Goal: Use online tool/utility: Utilize a website feature to perform a specific function

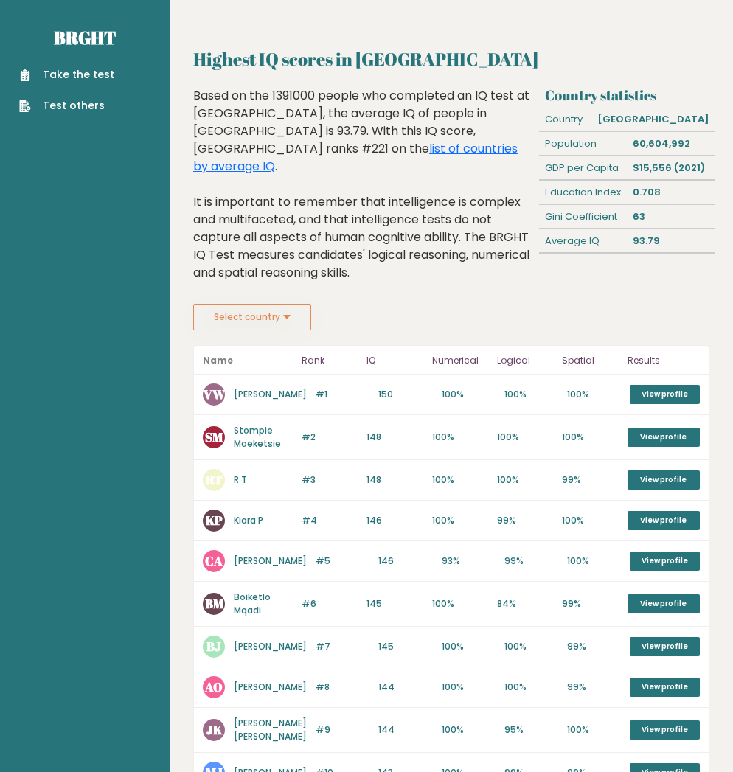
click at [74, 77] on link "Take the test" at bounding box center [66, 74] width 95 height 15
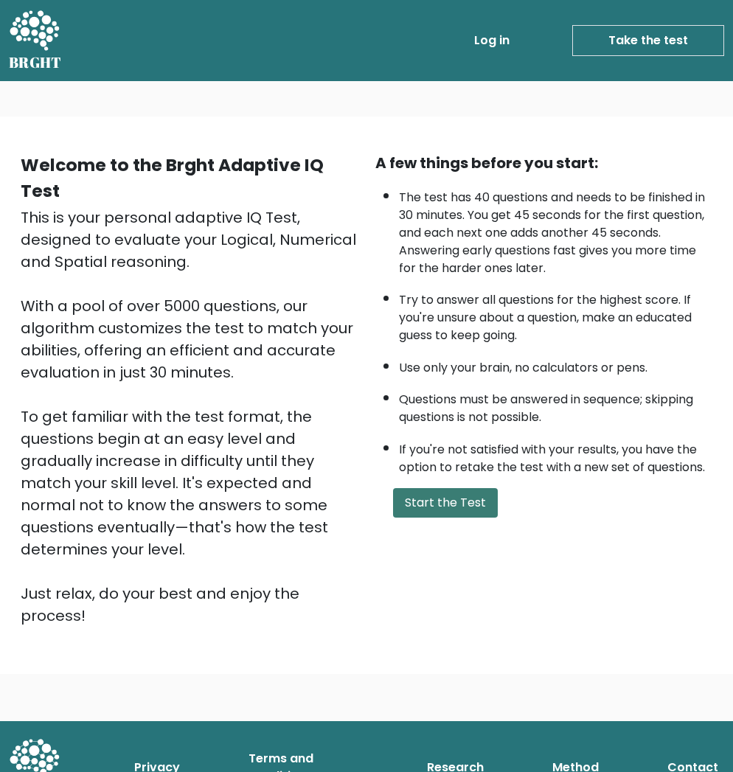
click at [417, 512] on button "Start the Test" at bounding box center [445, 502] width 105 height 29
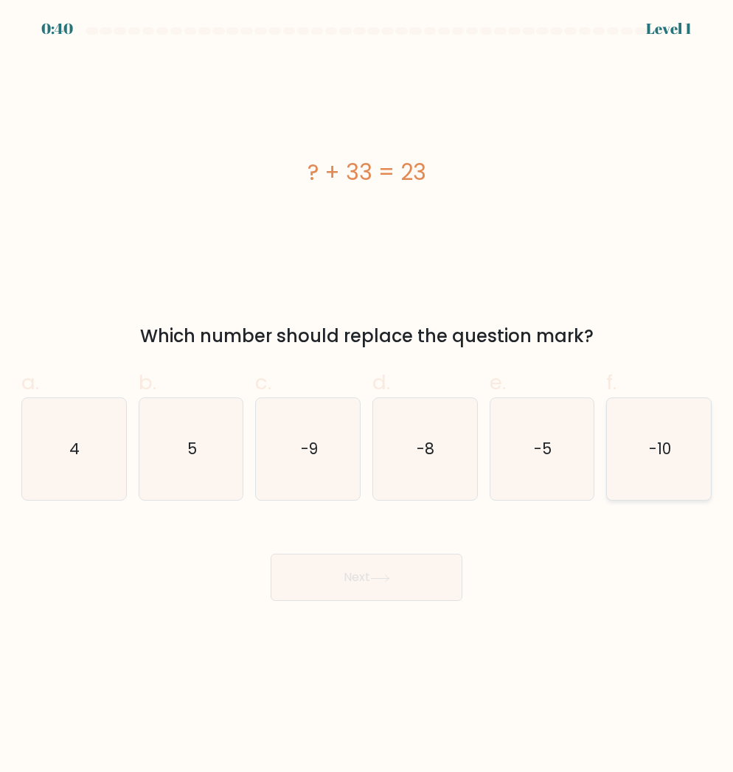
click at [642, 461] on icon "-10" at bounding box center [659, 449] width 102 height 102
click at [367, 396] on input "f. -10" at bounding box center [366, 391] width 1 height 10
radio input "true"
click at [413, 572] on button "Next" at bounding box center [366, 577] width 192 height 47
